Goal: Task Accomplishment & Management: Manage account settings

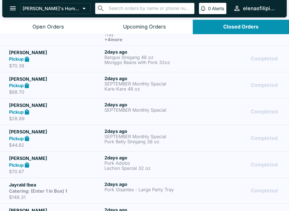
scroll to position [1, 0]
click at [85, 193] on div "Catering: (Enter 1 in Box) 1" at bounding box center [55, 191] width 93 height 6
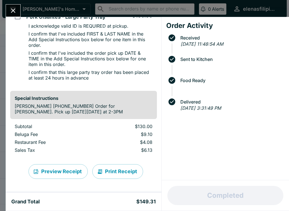
scroll to position [60, 0]
click at [10, 10] on icon "Close" at bounding box center [13, 11] width 8 height 8
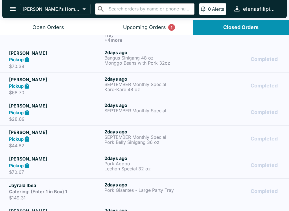
click at [151, 23] on button "Upcoming Orders 1" at bounding box center [144, 27] width 96 height 14
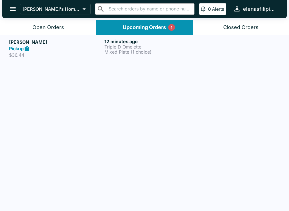
click at [18, 51] on strong "Pickup" at bounding box center [16, 49] width 15 height 6
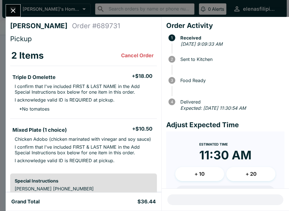
click at [10, 5] on button "Close" at bounding box center [13, 11] width 14 height 12
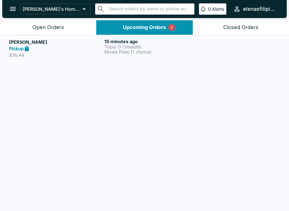
click at [43, 21] on button "Open Orders" at bounding box center [48, 27] width 96 height 14
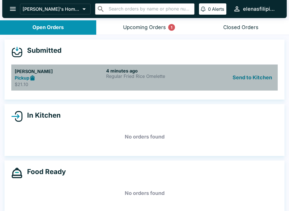
click at [19, 84] on p "$21.10" at bounding box center [59, 85] width 89 height 6
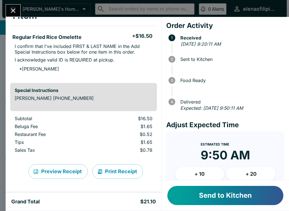
click at [191, 198] on button "Send to Kitchen" at bounding box center [225, 195] width 116 height 19
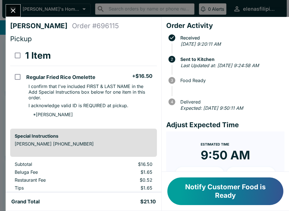
click at [203, 187] on button "Notify Customer Food is Ready" at bounding box center [225, 192] width 116 height 28
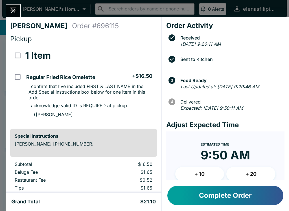
click at [8, 9] on button "Close" at bounding box center [13, 11] width 14 height 12
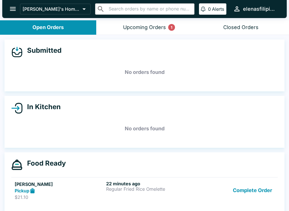
click at [259, 195] on button "Complete Order" at bounding box center [253, 190] width 44 height 19
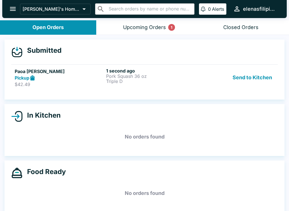
click at [30, 79] on icon at bounding box center [32, 78] width 6 height 6
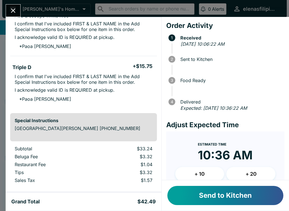
scroll to position [77, 0]
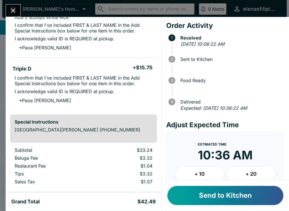
click at [183, 202] on button "Send to Kitchen" at bounding box center [225, 195] width 116 height 19
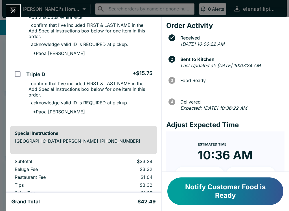
click at [223, 186] on button "Notify Customer Food is Ready" at bounding box center [225, 192] width 116 height 28
